Goal: Information Seeking & Learning: Learn about a topic

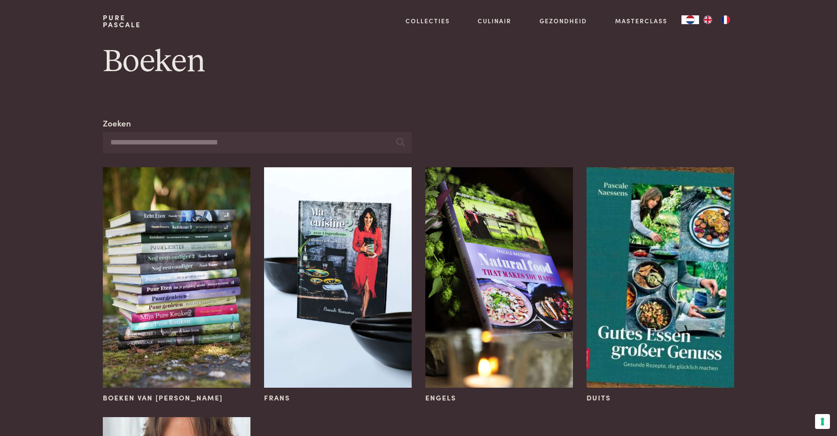
click at [184, 143] on input "Zoeken" at bounding box center [257, 143] width 308 height 22
type input "**********"
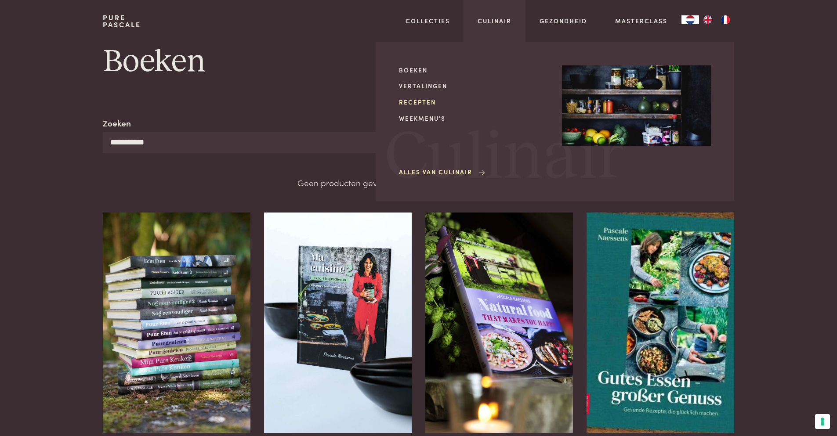
click at [414, 99] on link "Recepten" at bounding box center [473, 102] width 149 height 9
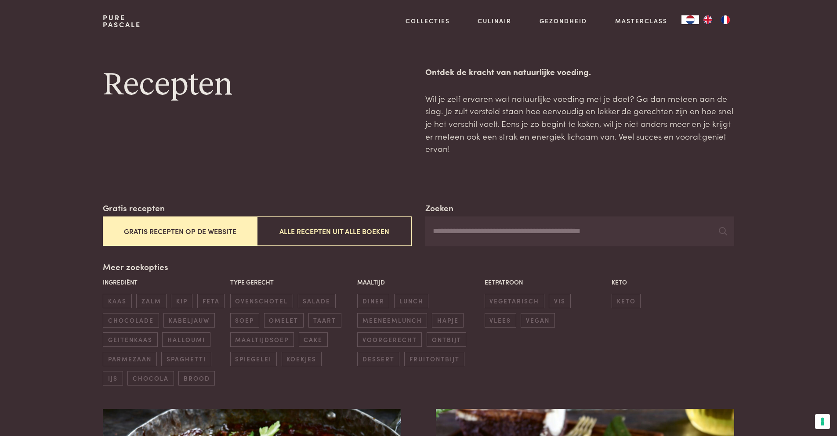
click at [572, 226] on input "Zoeken" at bounding box center [579, 232] width 308 height 30
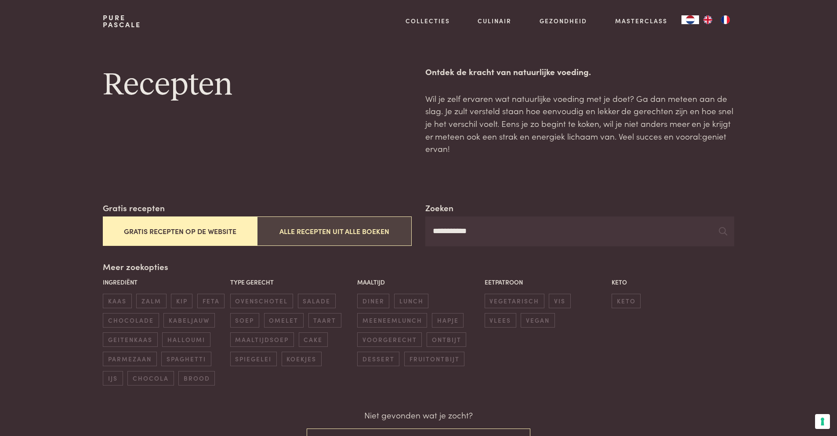
drag, startPoint x: 489, startPoint y: 234, endPoint x: 327, endPoint y: 236, distance: 161.3
click at [327, 236] on div "**********" at bounding box center [418, 224] width 631 height 45
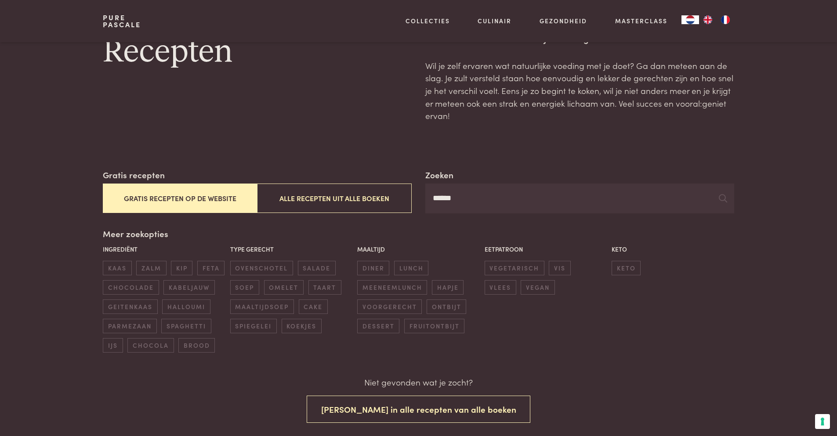
scroll to position [176, 0]
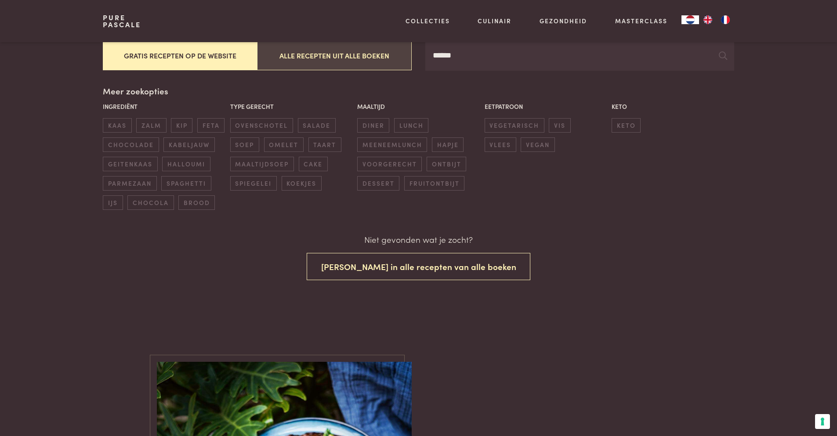
click at [344, 54] on button "Alle recepten uit alle boeken" at bounding box center [334, 55] width 154 height 29
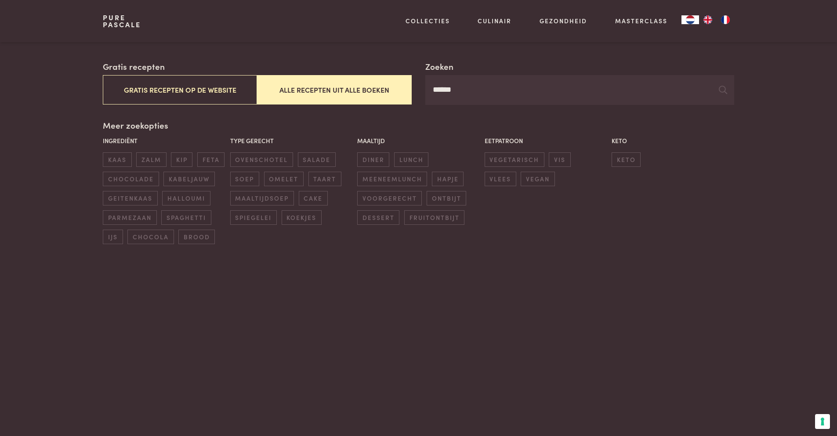
scroll to position [26, 0]
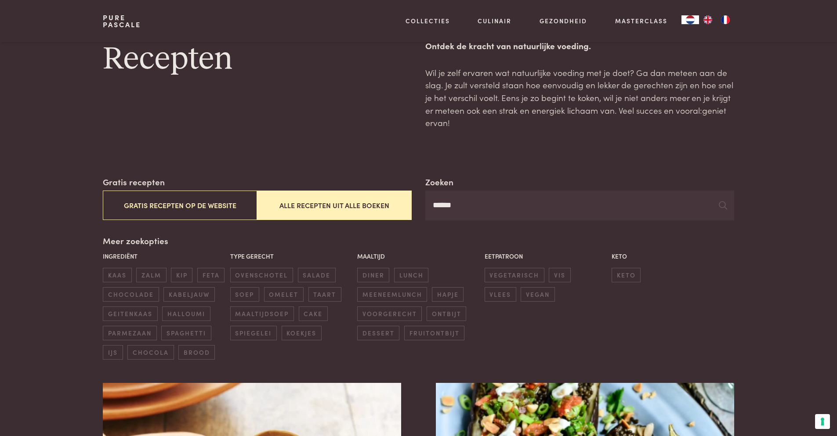
click at [476, 207] on input "******" at bounding box center [579, 206] width 308 height 30
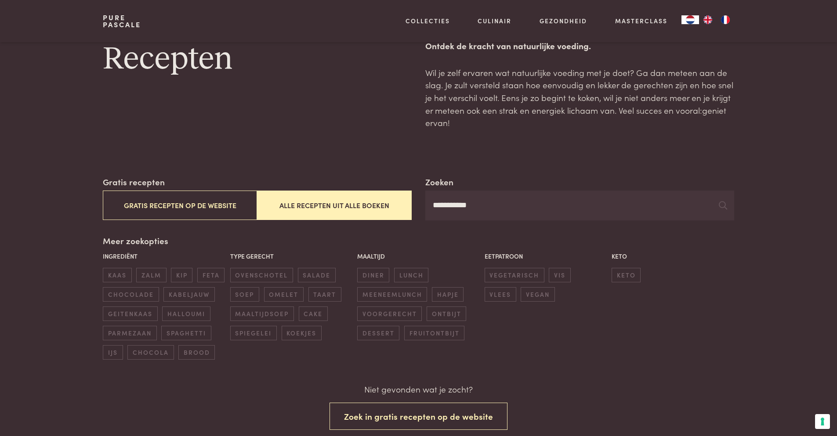
type input "**********"
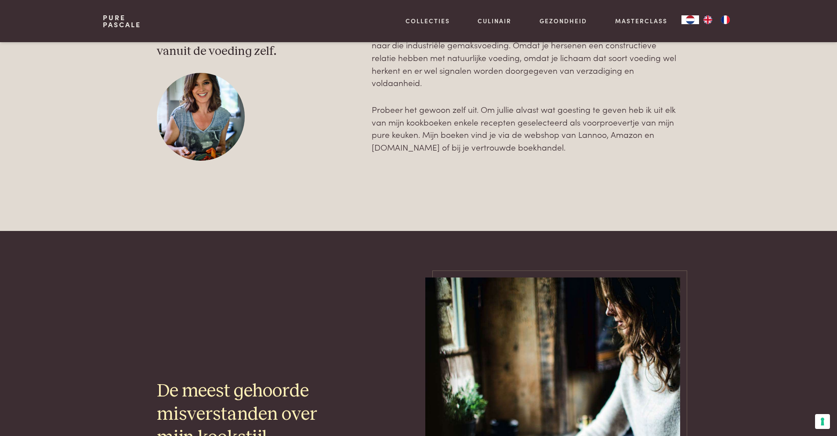
scroll to position [1124, 0]
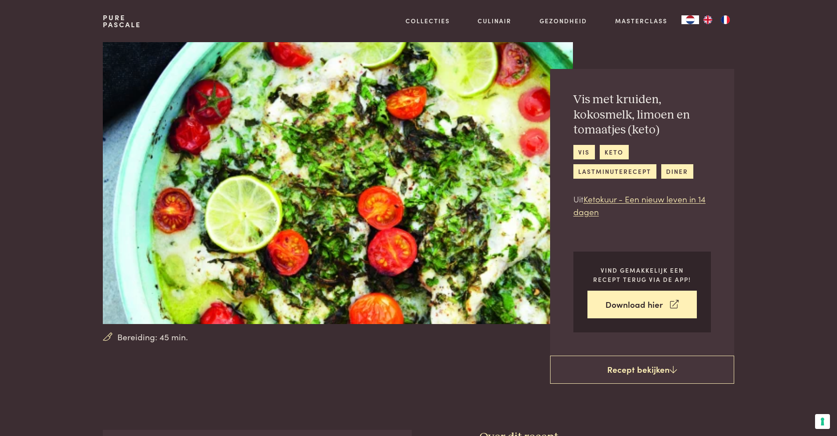
click at [128, 24] on link "Pure Pascale" at bounding box center [122, 21] width 38 height 14
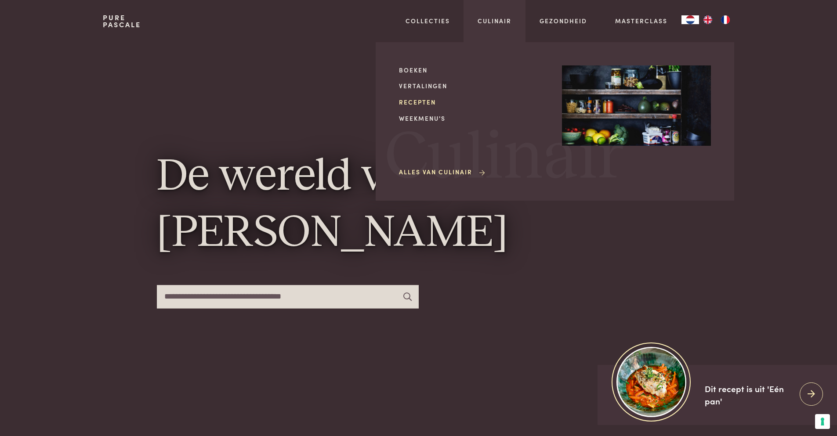
click at [431, 101] on link "Recepten" at bounding box center [473, 102] width 149 height 9
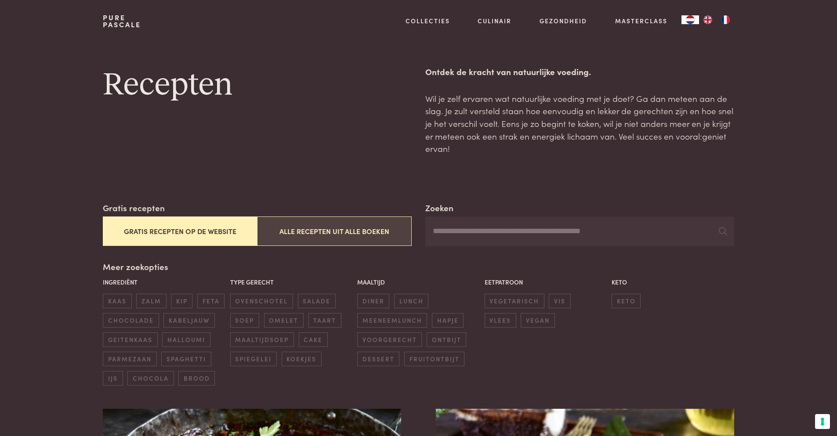
click at [313, 232] on button "Alle recepten uit alle boeken" at bounding box center [334, 231] width 154 height 29
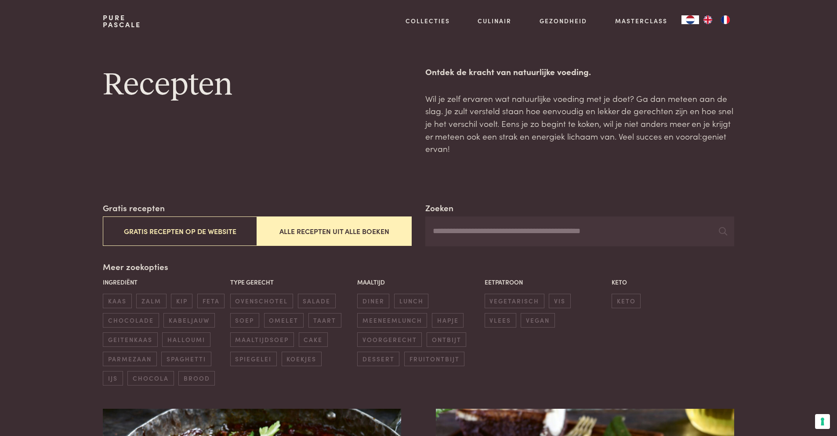
click at [524, 228] on input "Zoeken" at bounding box center [579, 232] width 308 height 30
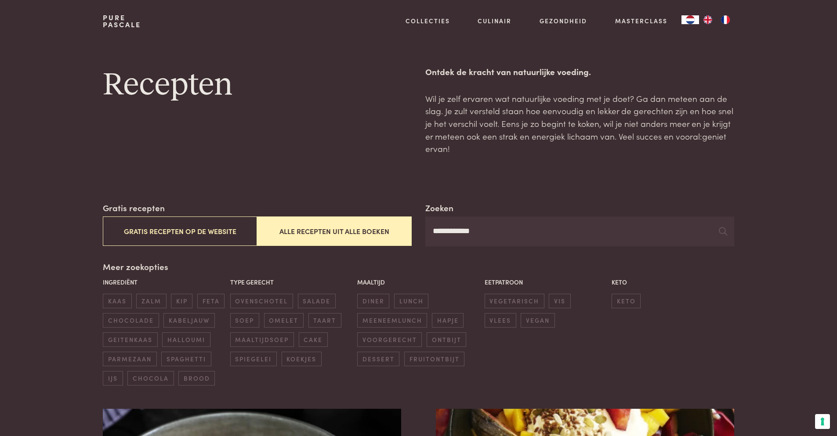
type input "**********"
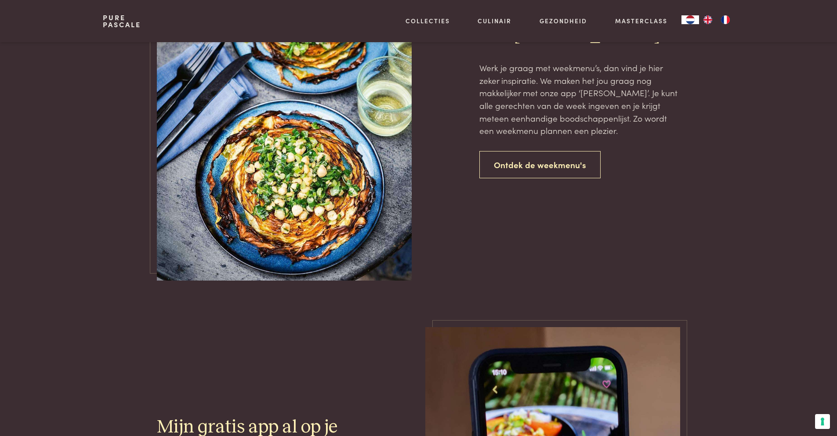
scroll to position [791, 0]
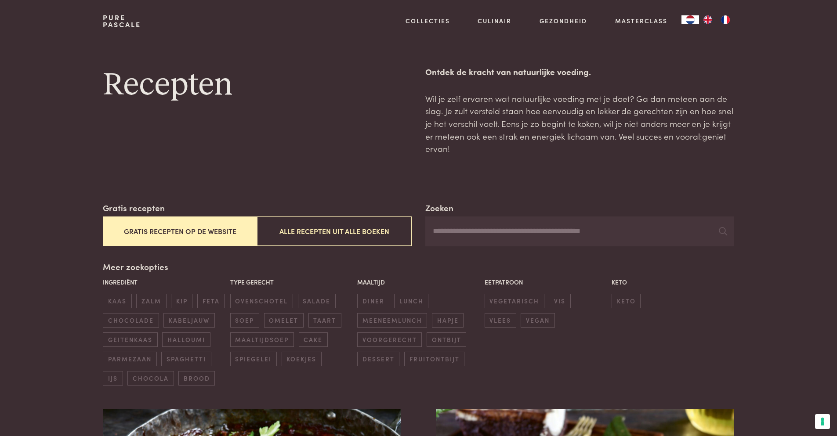
click at [480, 234] on input "Zoeken" at bounding box center [579, 232] width 308 height 30
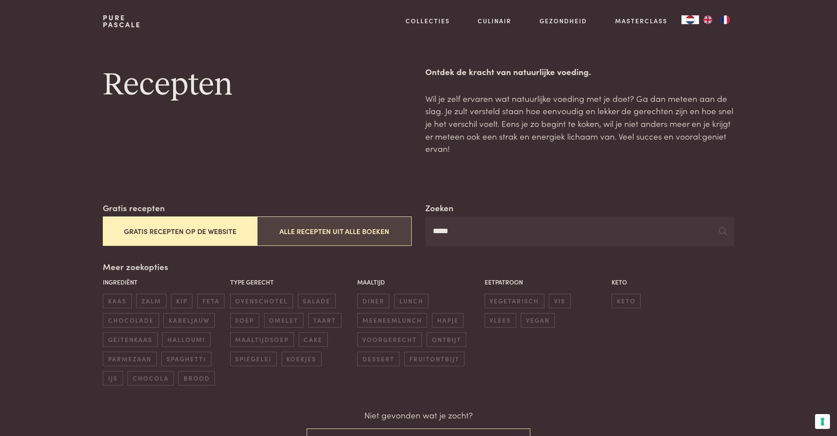
type input "*****"
click at [388, 235] on button "Alle recepten uit alle boeken" at bounding box center [334, 231] width 154 height 29
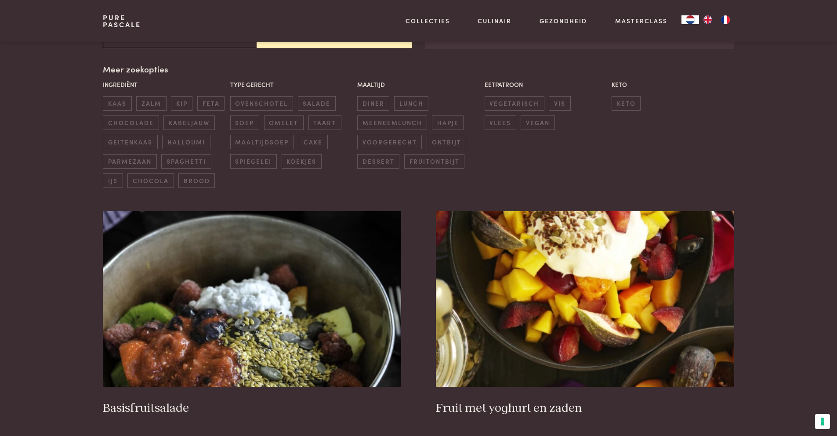
scroll to position [202, 0]
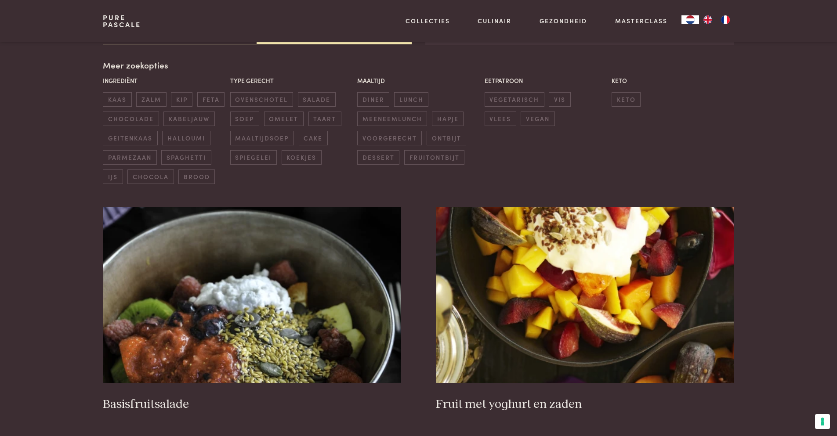
click at [257, 15] on button "Alle recepten uit alle boeken" at bounding box center [334, 29] width 154 height 29
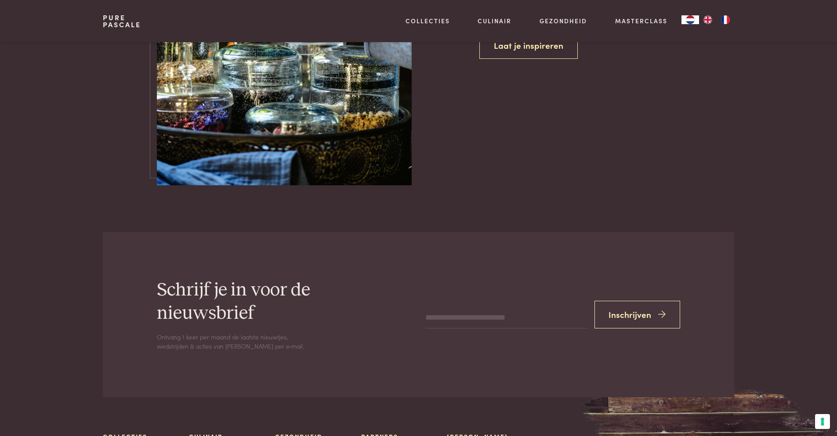
scroll to position [3164, 0]
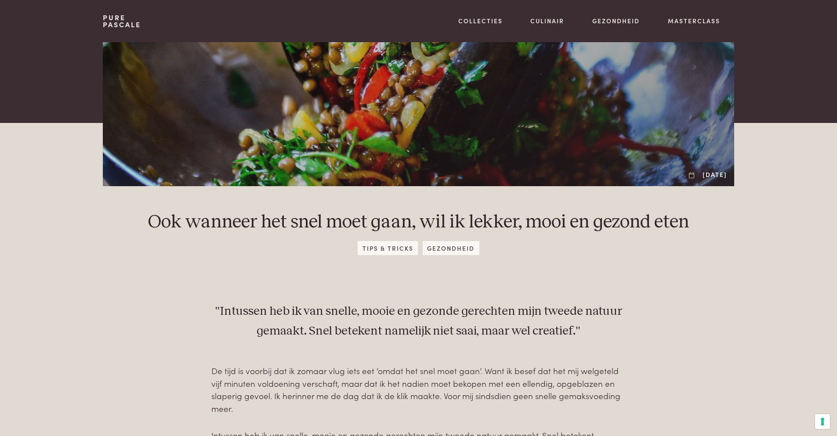
scroll to position [352, 0]
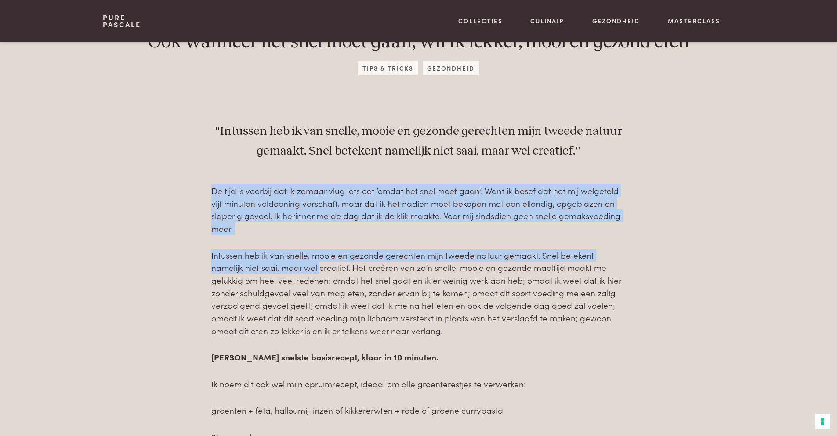
drag, startPoint x: 212, startPoint y: 192, endPoint x: 287, endPoint y: 268, distance: 106.6
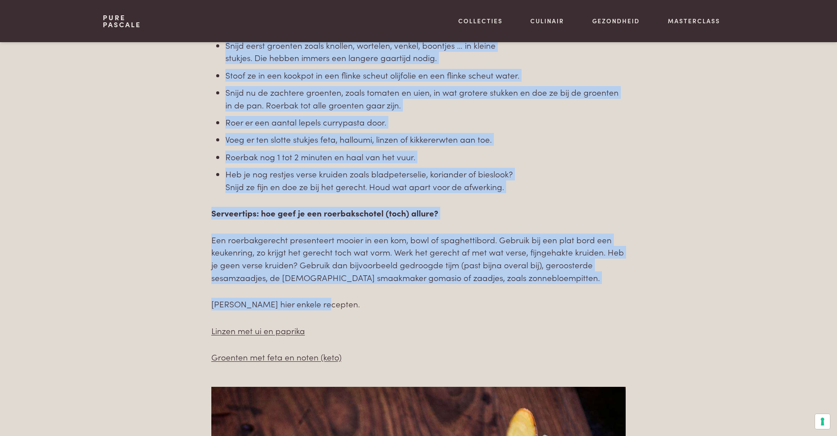
scroll to position [791, 0]
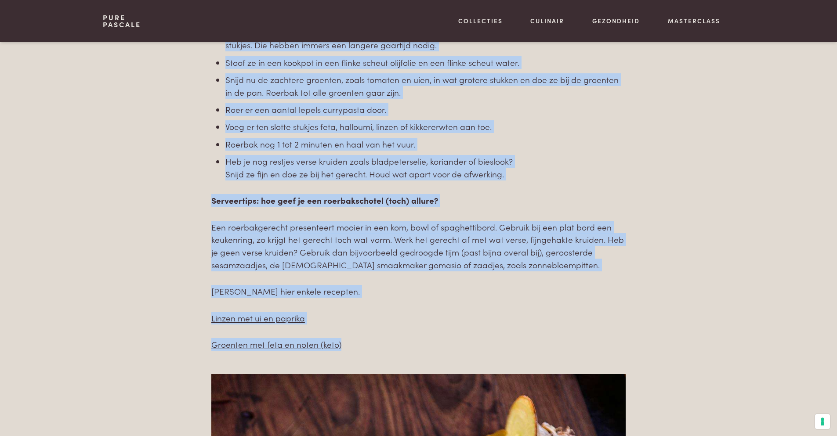
drag, startPoint x: 359, startPoint y: 253, endPoint x: 533, endPoint y: 340, distance: 193.6
click at [533, 340] on div "De tijd is voorbij dat ik zomaar vlug iets eet ‘omdat het snel moet gaan’. Want…" at bounding box center [418, 48] width 414 height 606
copy div "ideaal om alle groenterestjes te verwerken: groenten + feta, halloumi, linzen o…"
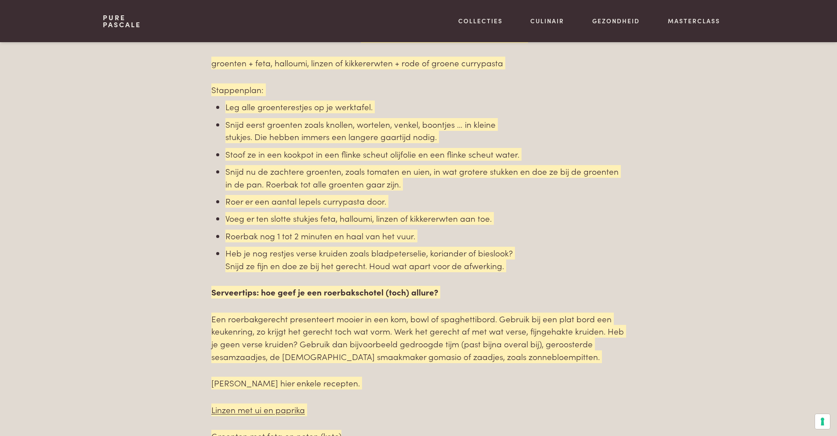
scroll to position [703, 0]
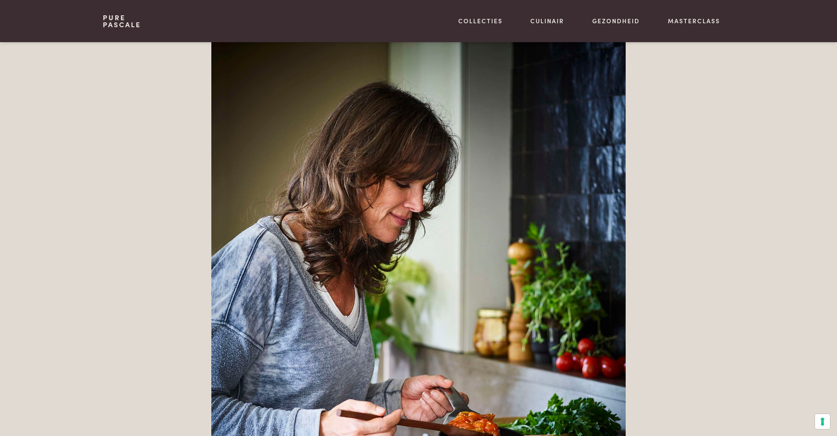
scroll to position [1274, 0]
